Goal: Task Accomplishment & Management: Manage account settings

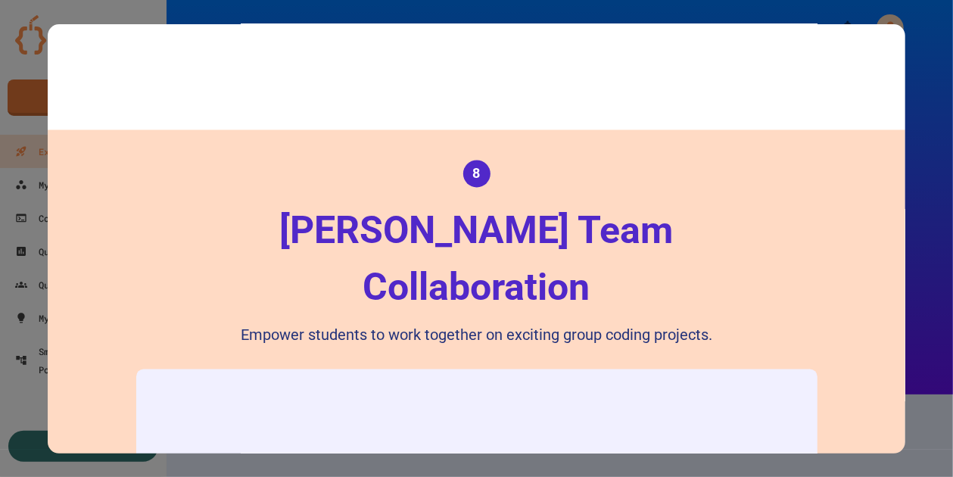
scroll to position [5145, 0]
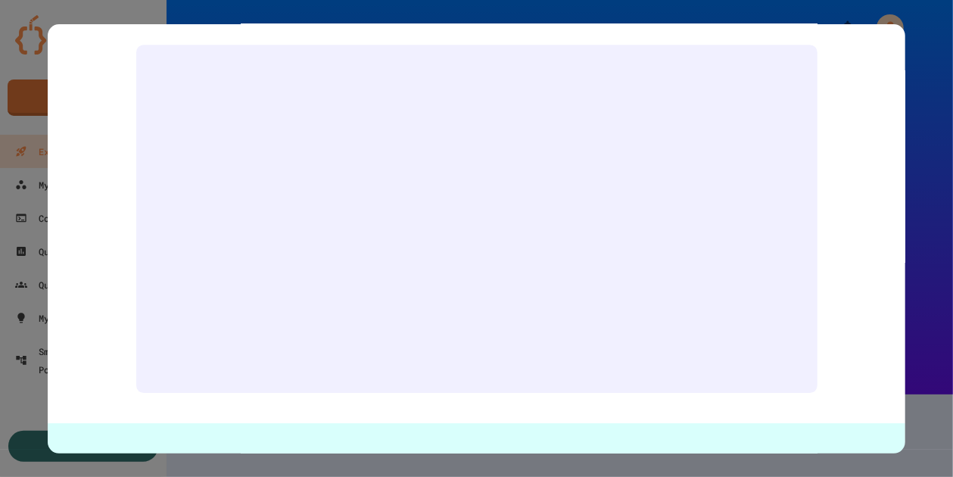
drag, startPoint x: 947, startPoint y: 158, endPoint x: 932, endPoint y: 316, distance: 158.8
click at [952, 279] on html "We are updating our servers at 7PM EST [DATE]. [PERSON_NAME] should continue to…" at bounding box center [476, 238] width 953 height 477
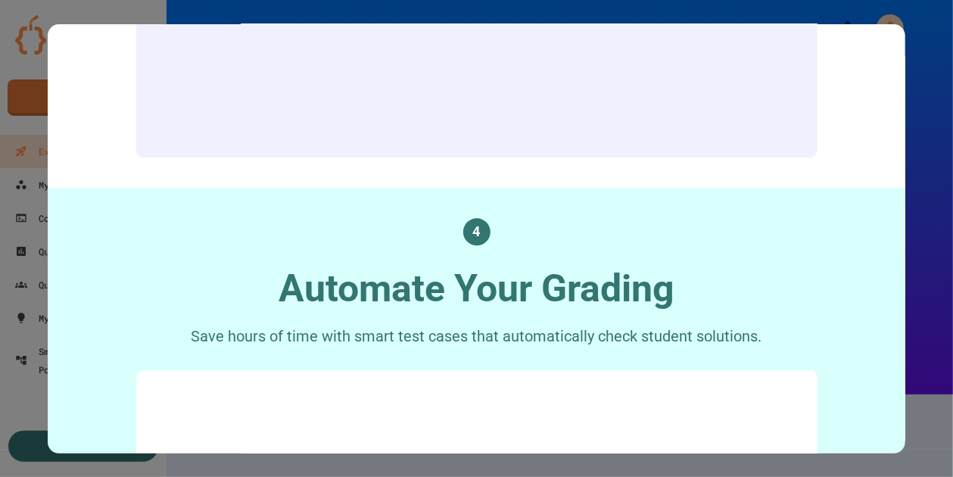
scroll to position [1816, 0]
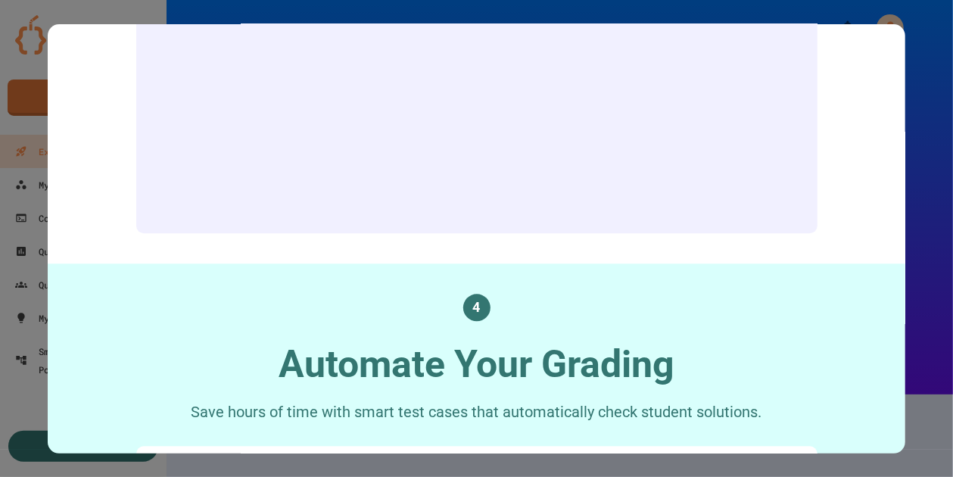
click at [933, 101] on div at bounding box center [476, 238] width 953 height 477
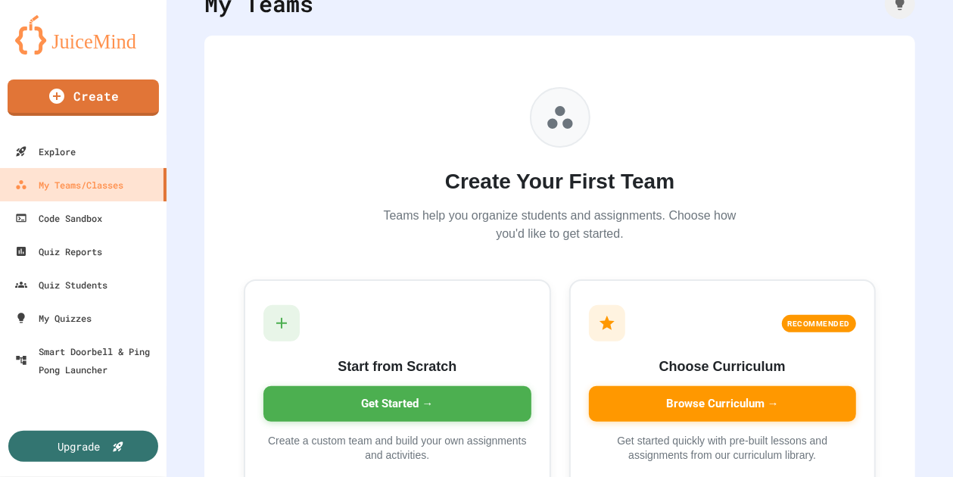
scroll to position [151, 0]
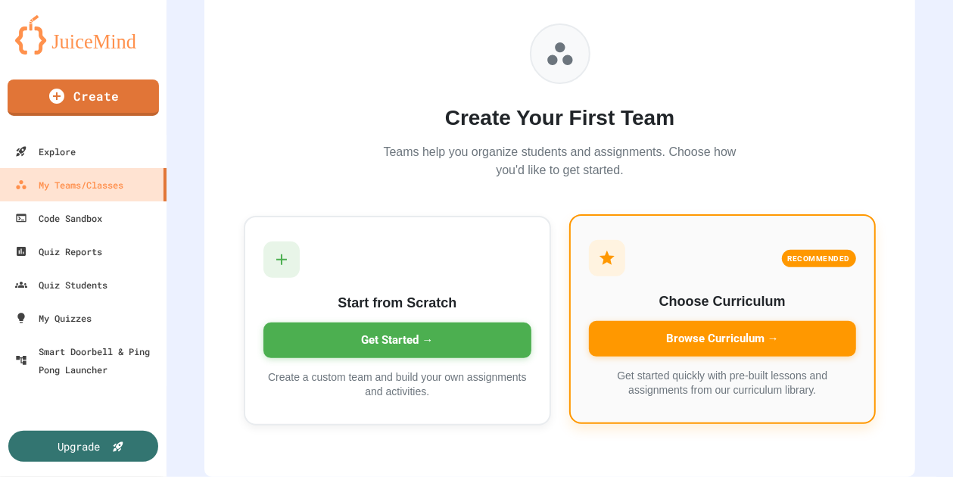
click at [685, 321] on div "Browse Curriculum →" at bounding box center [723, 339] width 268 height 36
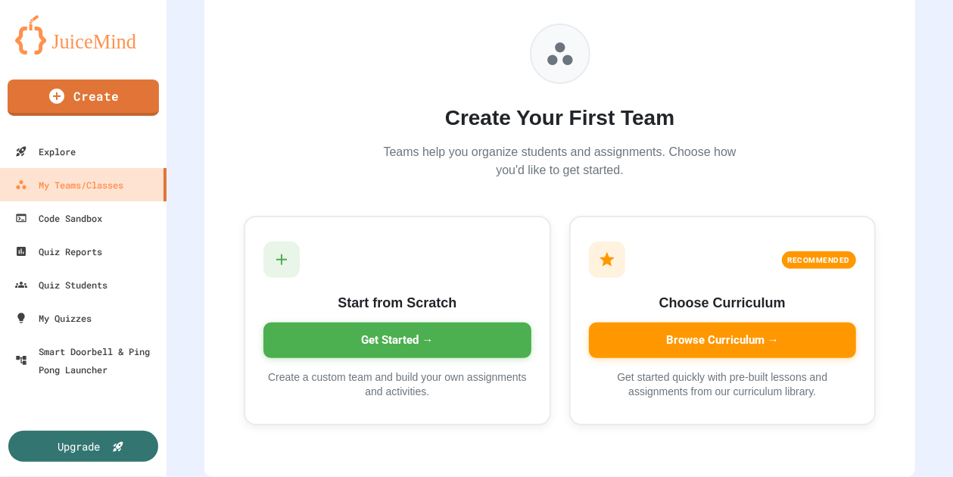
type input "*"
type input "**********"
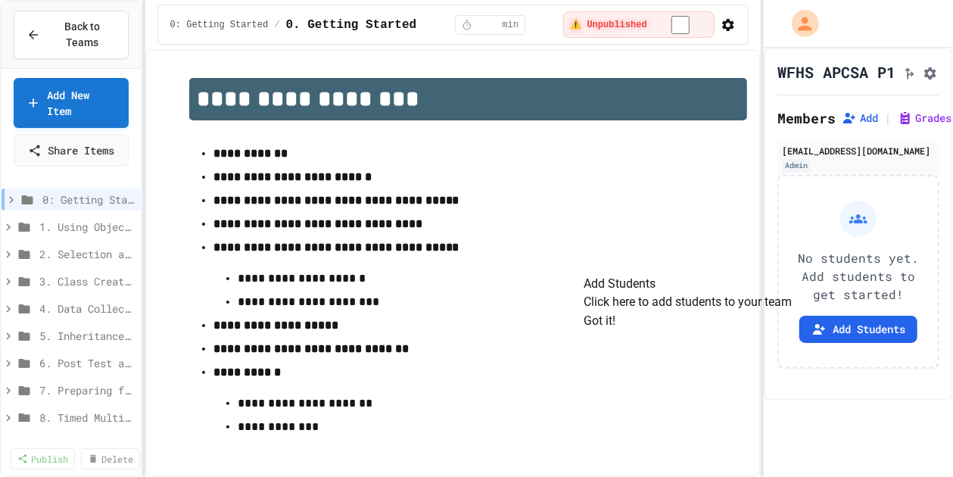
click at [615, 330] on button "Got it!" at bounding box center [599, 321] width 32 height 18
click at [861, 343] on button "Add Students" at bounding box center [858, 329] width 118 height 27
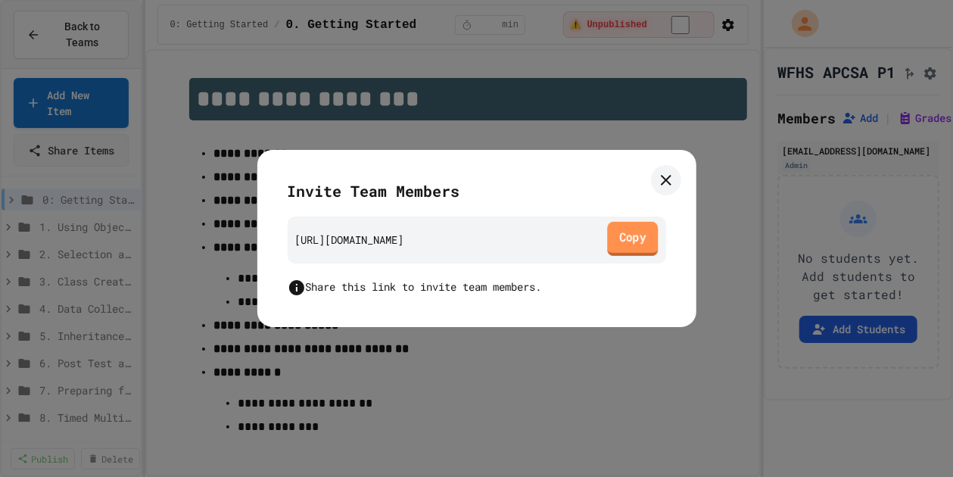
click at [627, 241] on link "Copy" at bounding box center [632, 239] width 51 height 34
click at [667, 178] on icon at bounding box center [666, 180] width 11 height 11
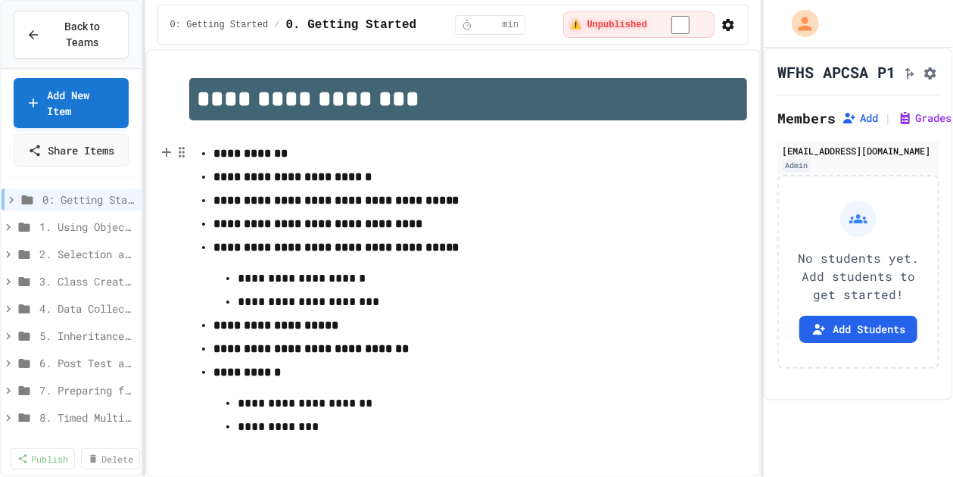
scroll to position [23, 0]
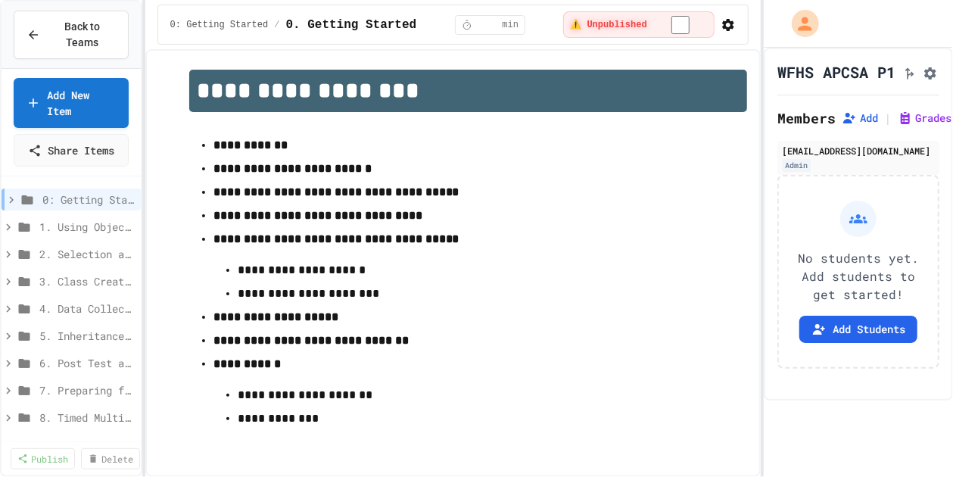
click at [81, 235] on span "1. Using Objects and Methods" at bounding box center [86, 227] width 95 height 16
click at [663, 30] on div "⚠️ Unpublished" at bounding box center [638, 24] width 151 height 26
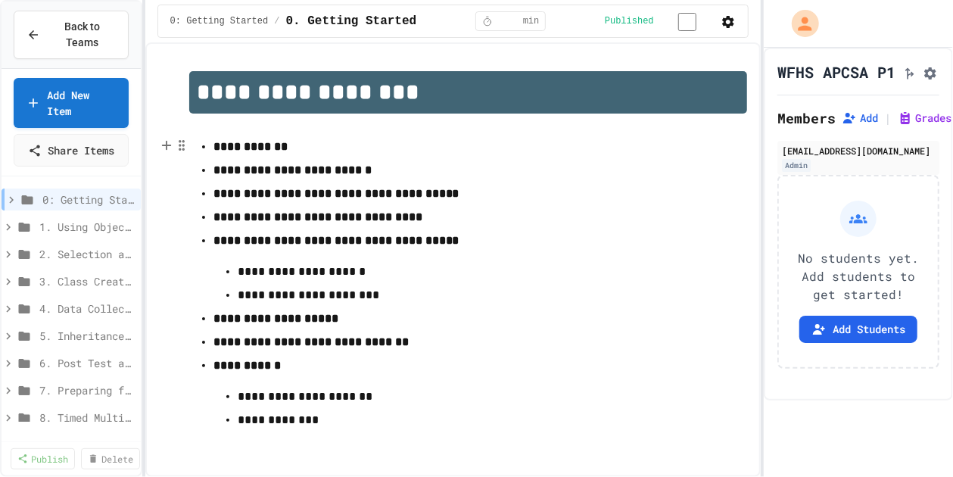
scroll to position [21, 0]
